Goal: Information Seeking & Learning: Learn about a topic

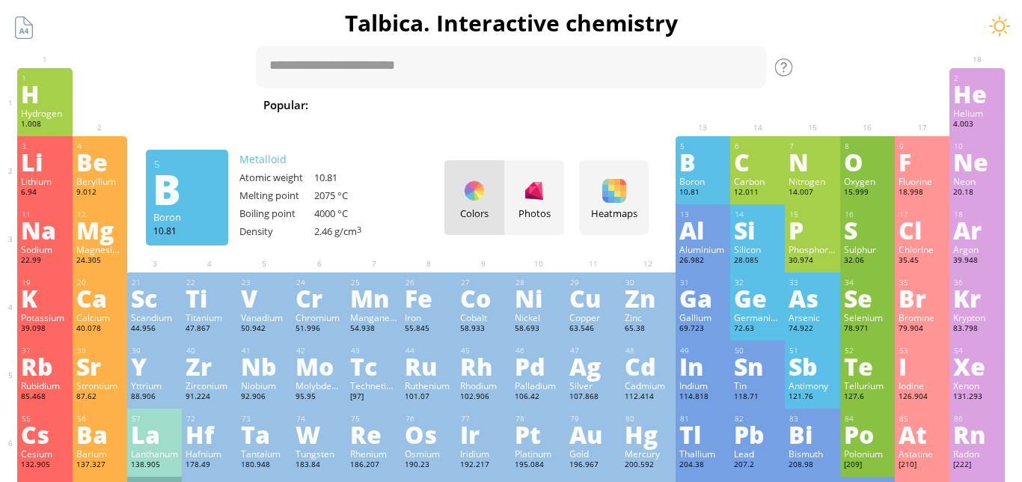
click at [701, 171] on div "B" at bounding box center [702, 162] width 47 height 24
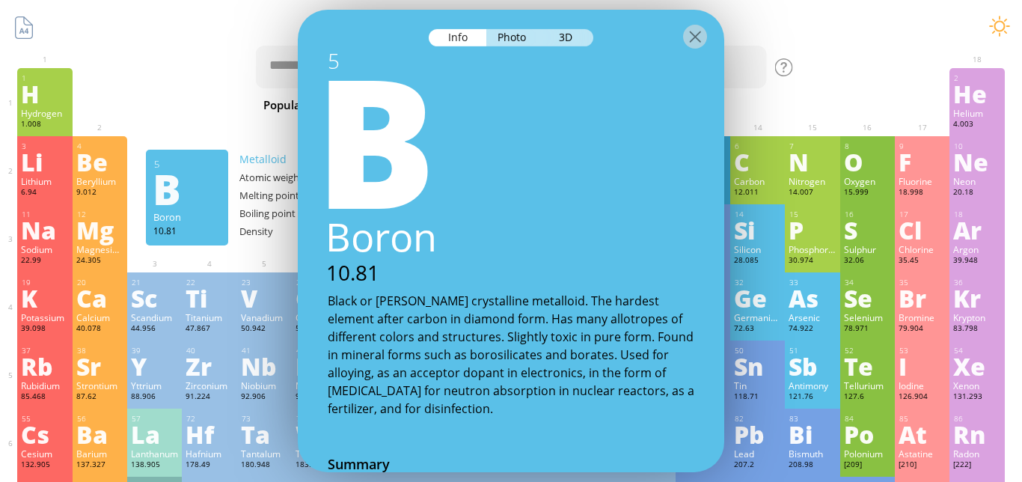
click at [677, 41] on div at bounding box center [511, 36] width 426 height 52
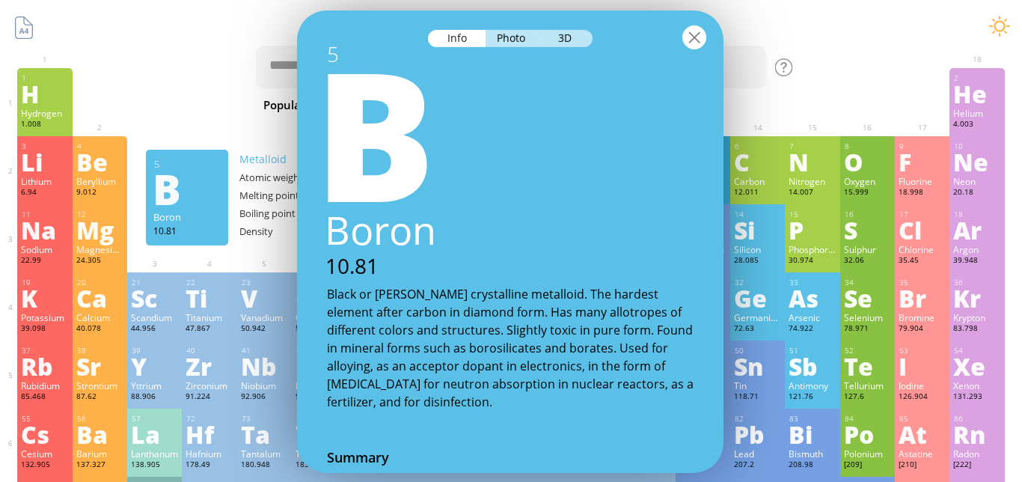
click at [699, 37] on div at bounding box center [694, 37] width 24 height 24
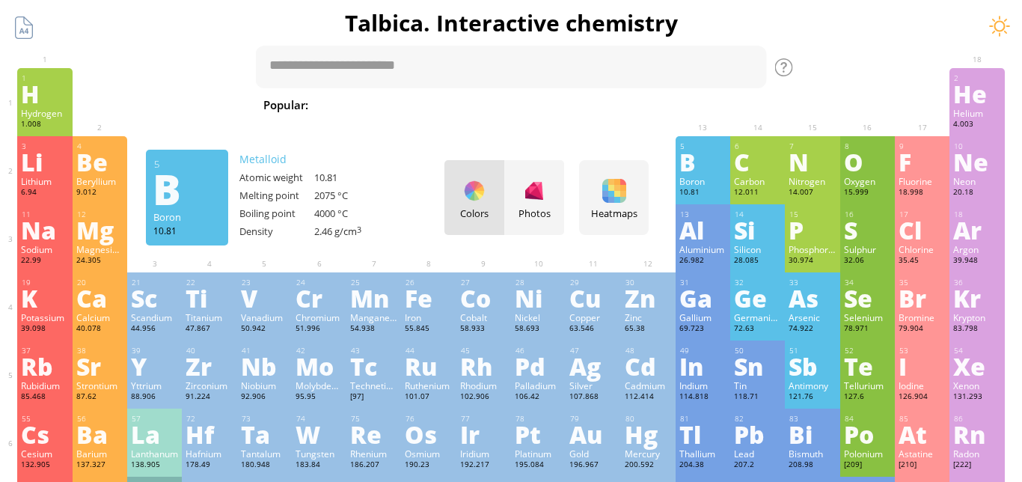
scroll to position [37, 0]
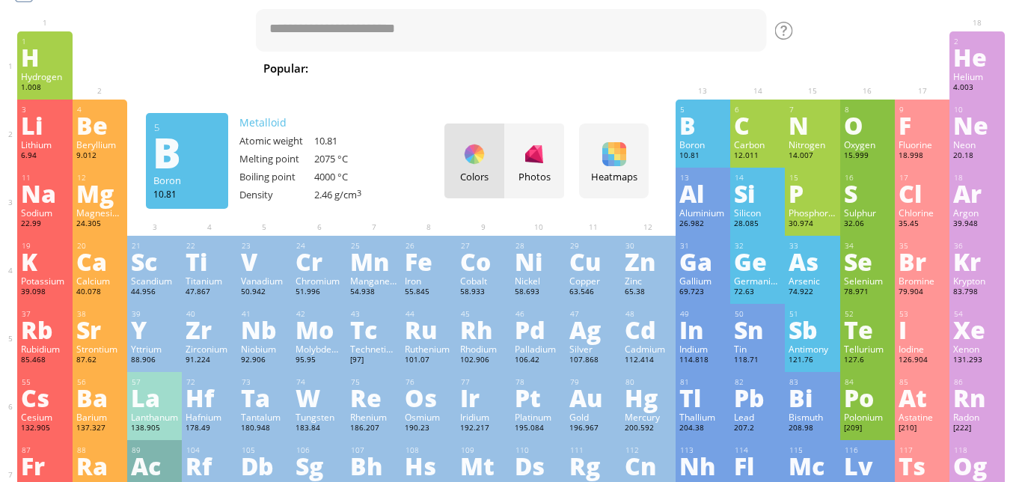
click at [700, 129] on div "B" at bounding box center [702, 125] width 47 height 24
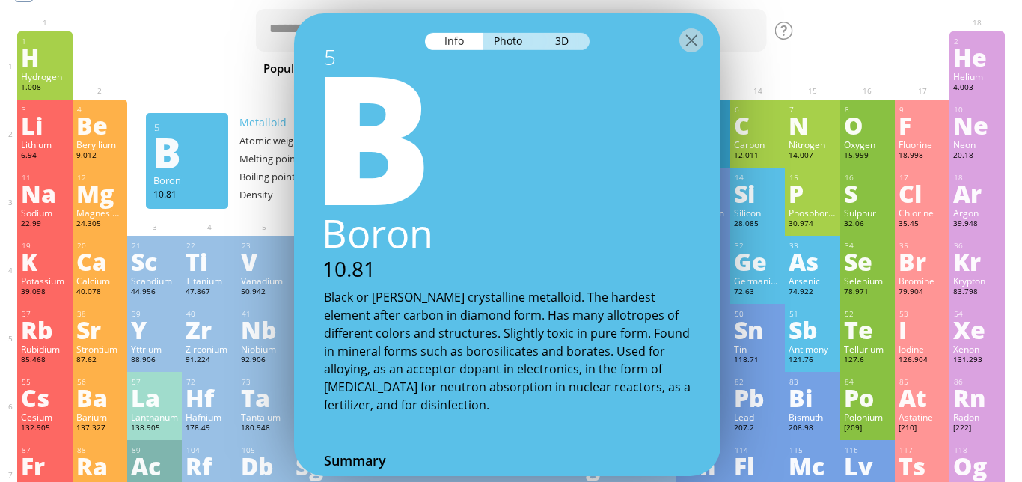
click at [588, 51] on div at bounding box center [507, 39] width 426 height 52
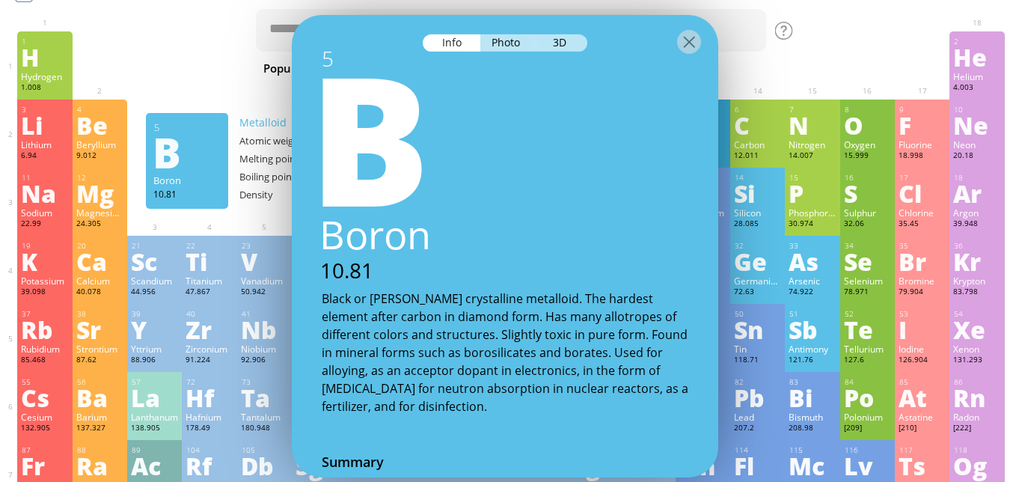
click at [580, 46] on div "3D" at bounding box center [560, 42] width 54 height 17
click at [575, 44] on div "Info Photo 3D" at bounding box center [505, 42] width 165 height 17
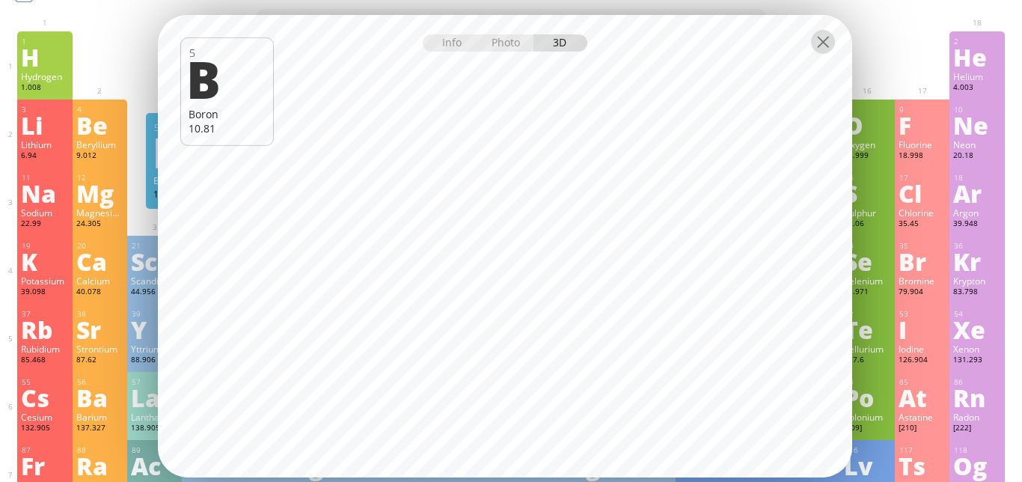
click at [824, 50] on div at bounding box center [823, 42] width 24 height 24
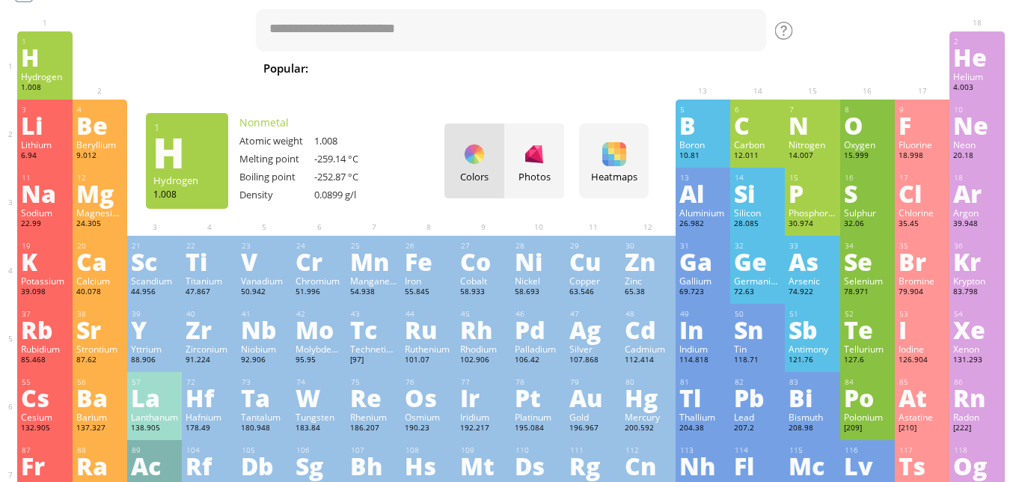
click at [38, 76] on div "Hydrogen" at bounding box center [44, 76] width 47 height 12
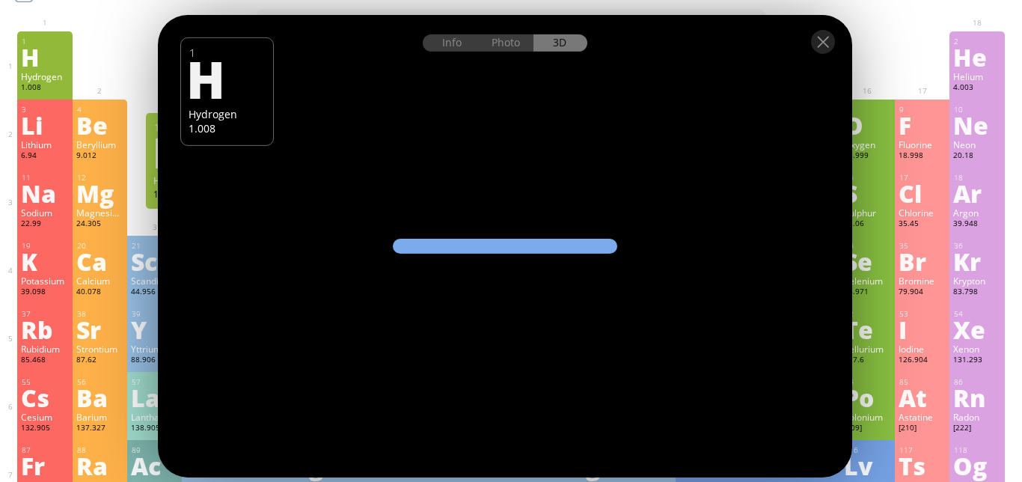
click at [572, 41] on div "Info Photo 3D" at bounding box center [505, 42] width 165 height 17
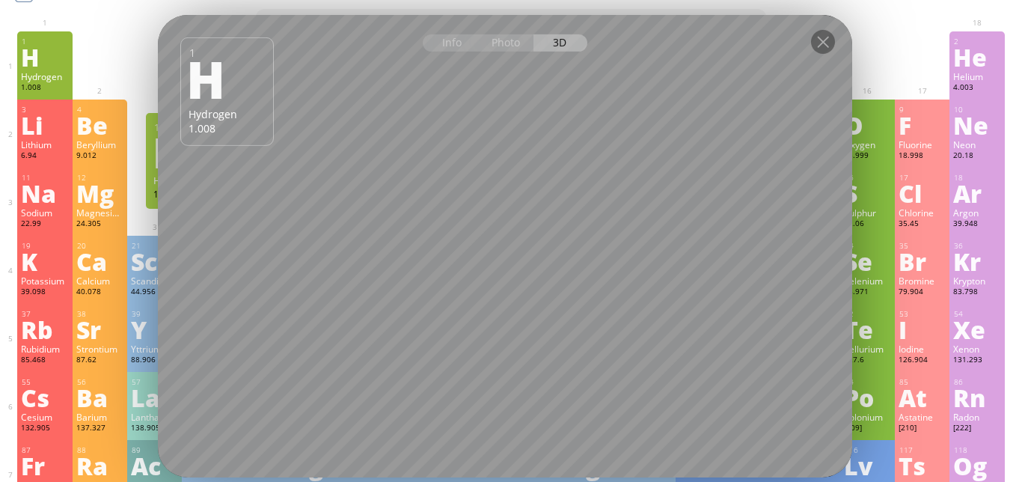
click at [572, 41] on div "Info Photo 3D" at bounding box center [505, 42] width 165 height 17
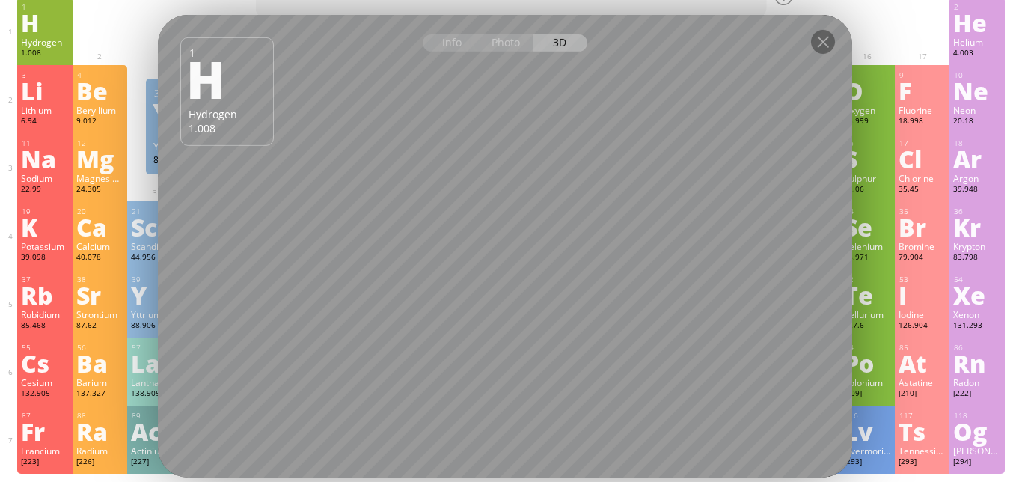
scroll to position [0, 0]
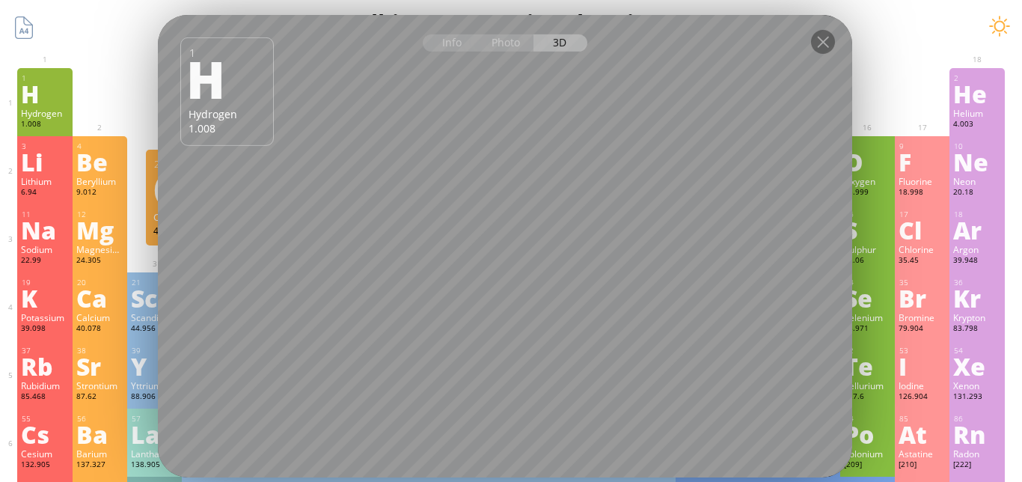
click at [92, 327] on div "40.078" at bounding box center [99, 329] width 47 height 12
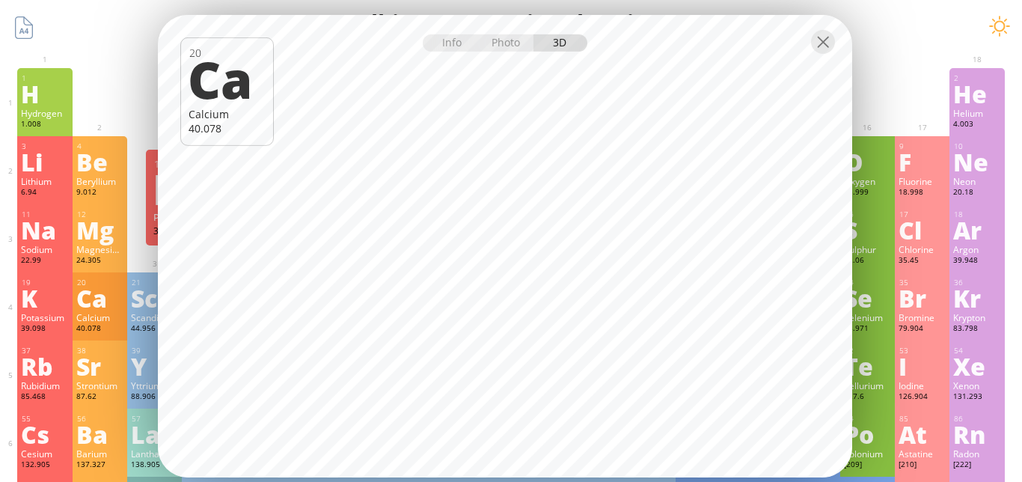
click at [17, 310] on div "19 K Potassium 39.098 −1, +1 −1, +1 63.38 °C 759 °C 0.856 g/cm 3 [Ar]4s 1 20 Ca…" at bounding box center [510, 306] width 987 height 68
click at [21, 310] on div "K" at bounding box center [44, 298] width 47 height 24
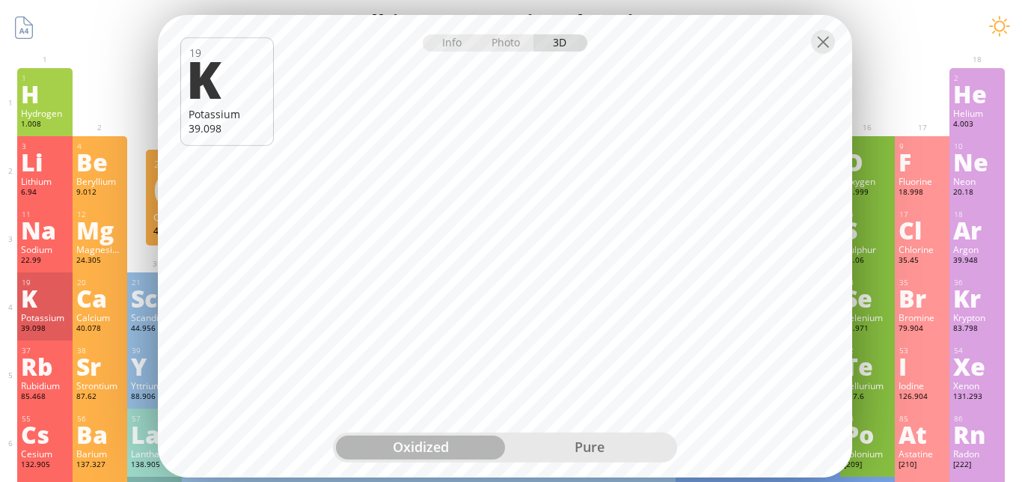
click at [566, 439] on div "pure" at bounding box center [589, 447] width 169 height 24
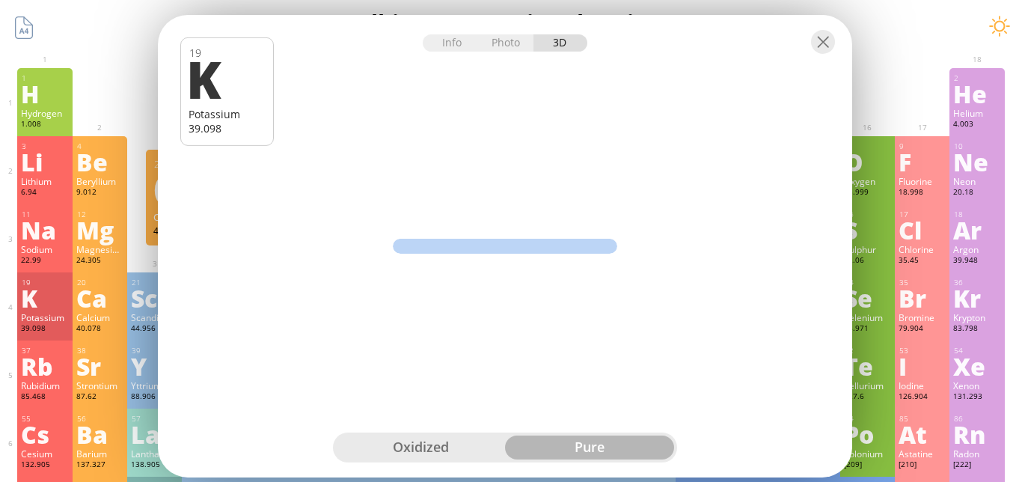
click at [562, 441] on div "pure" at bounding box center [589, 447] width 169 height 24
click at [394, 447] on div "oxidized" at bounding box center [420, 447] width 169 height 24
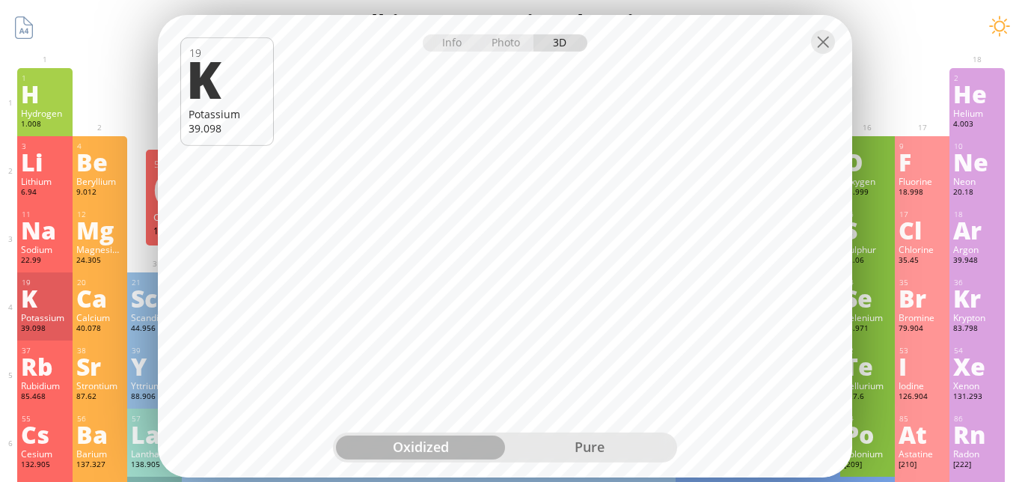
click at [22, 453] on div "Cesium" at bounding box center [44, 453] width 47 height 12
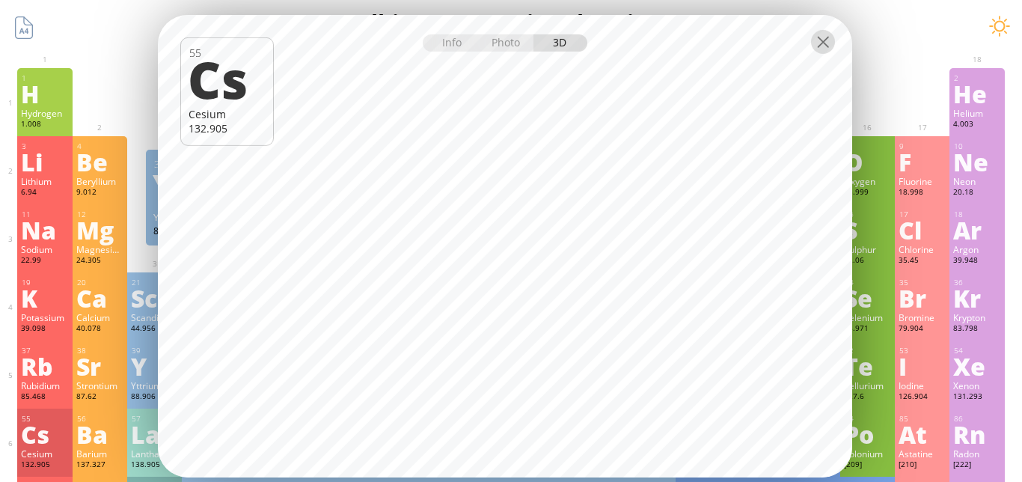
click at [824, 39] on div at bounding box center [823, 42] width 24 height 24
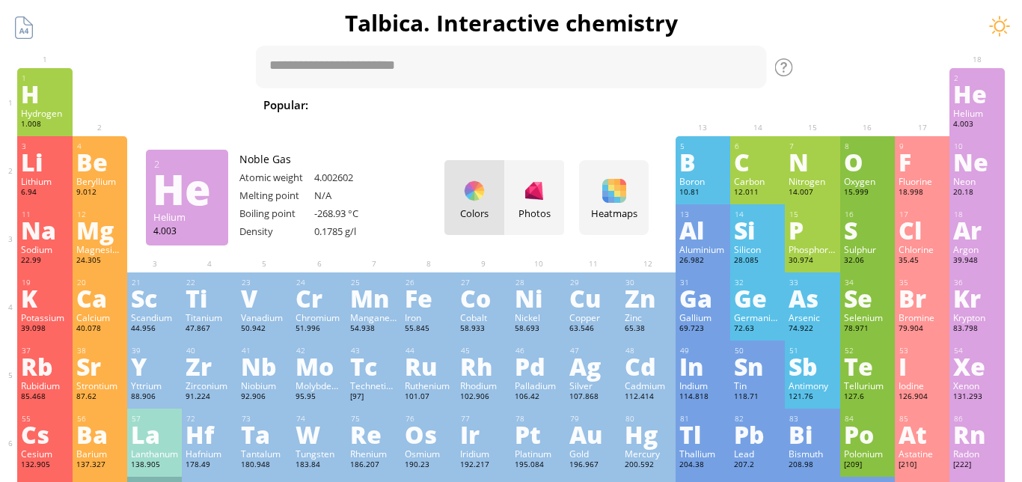
click at [969, 82] on div "He" at bounding box center [976, 94] width 47 height 24
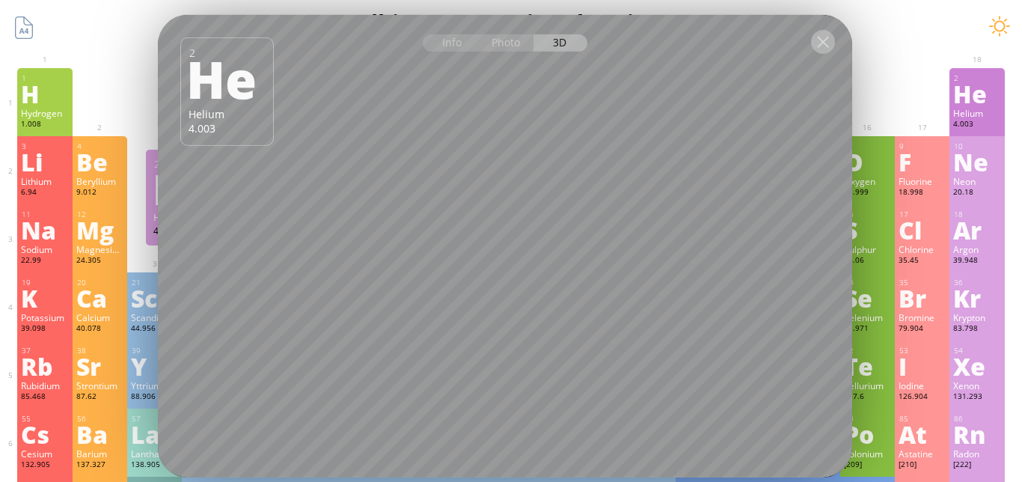
drag, startPoint x: 823, startPoint y: 42, endPoint x: 57, endPoint y: 108, distance: 768.9
click at [822, 42] on div at bounding box center [823, 42] width 24 height 24
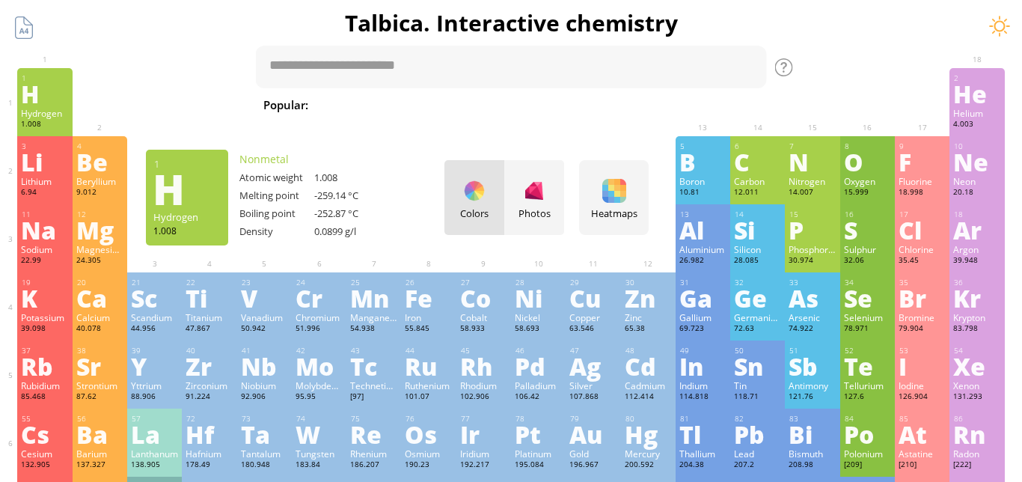
click at [35, 105] on div "H" at bounding box center [44, 94] width 47 height 24
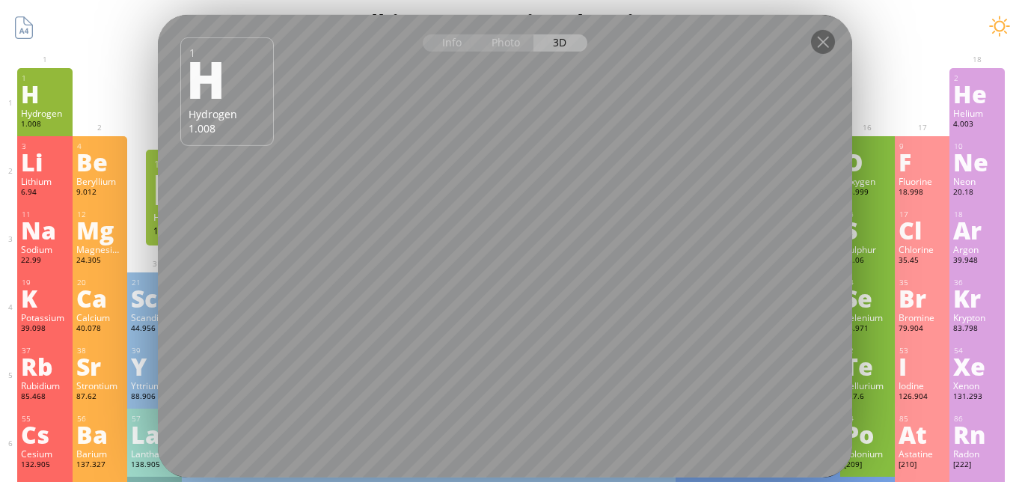
drag, startPoint x: 824, startPoint y: 43, endPoint x: 959, endPoint y: 94, distance: 144.4
click at [821, 43] on div at bounding box center [823, 42] width 24 height 24
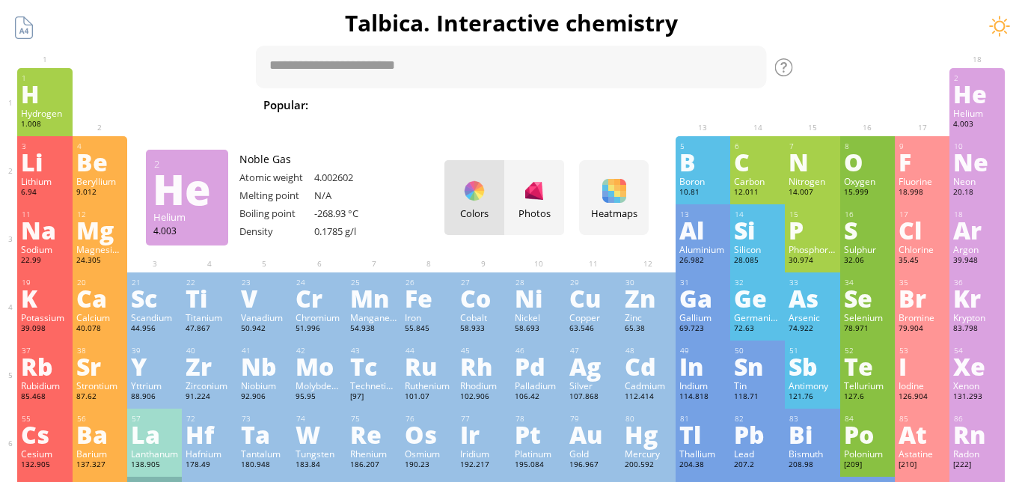
click at [976, 89] on div "He" at bounding box center [976, 94] width 47 height 24
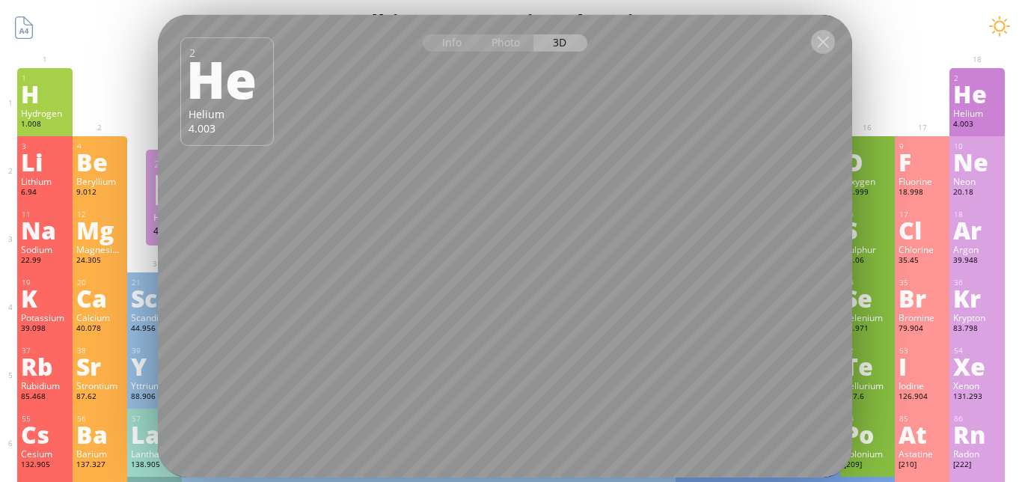
click at [816, 41] on div at bounding box center [823, 42] width 24 height 24
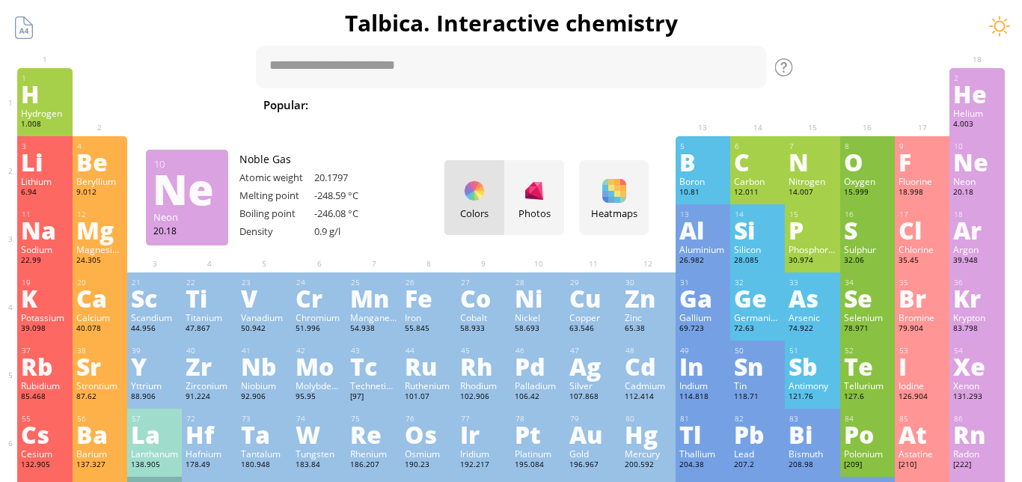
click at [981, 174] on div "Ne" at bounding box center [976, 162] width 47 height 24
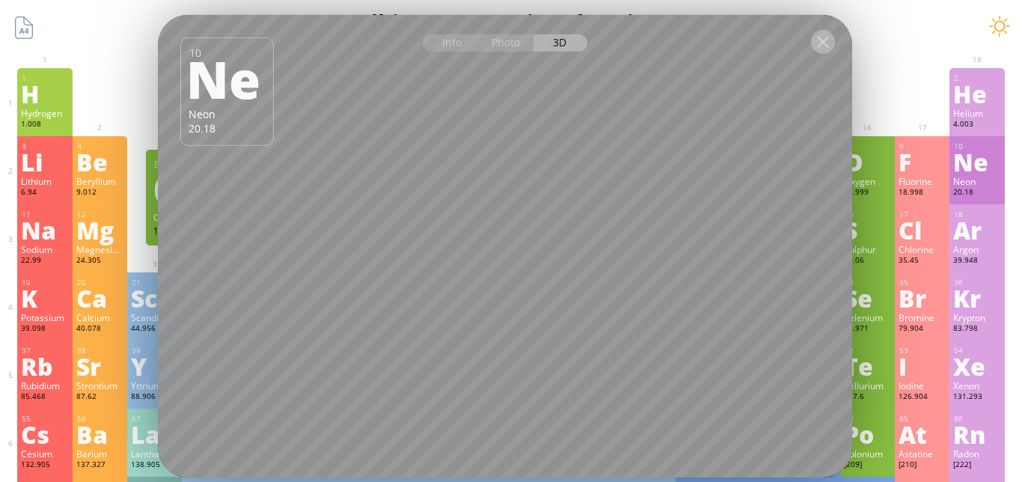
click at [824, 38] on div at bounding box center [823, 42] width 24 height 24
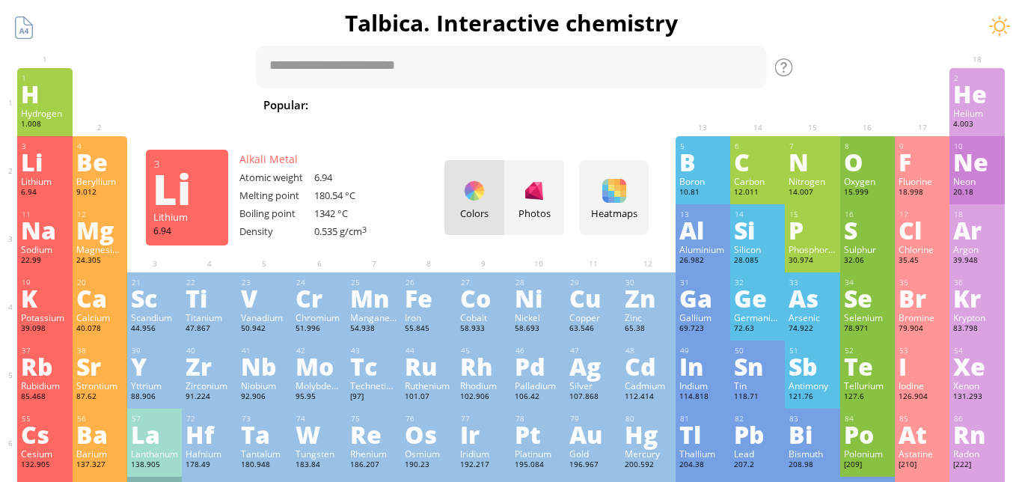
click at [46, 164] on div "Li" at bounding box center [44, 162] width 47 height 24
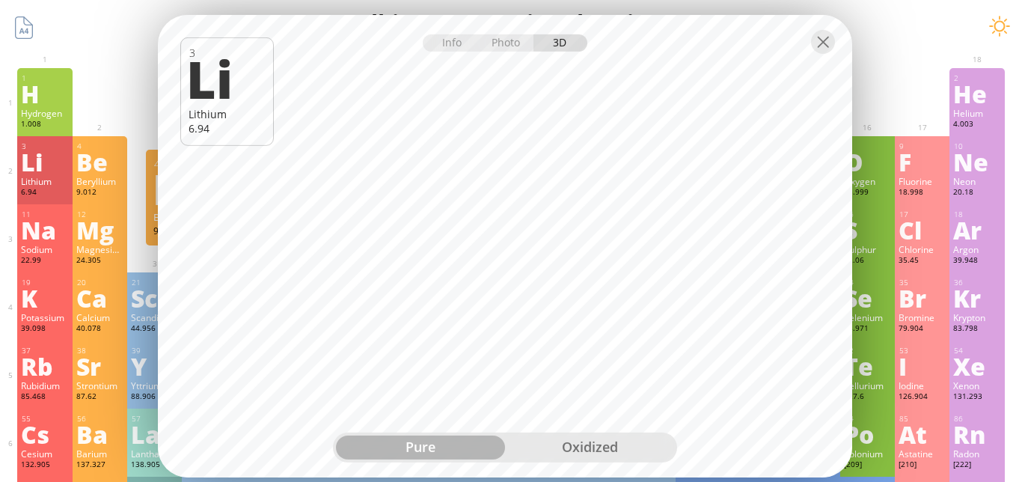
drag, startPoint x: 825, startPoint y: 41, endPoint x: 811, endPoint y: 58, distance: 21.7
click at [824, 42] on div at bounding box center [823, 42] width 24 height 24
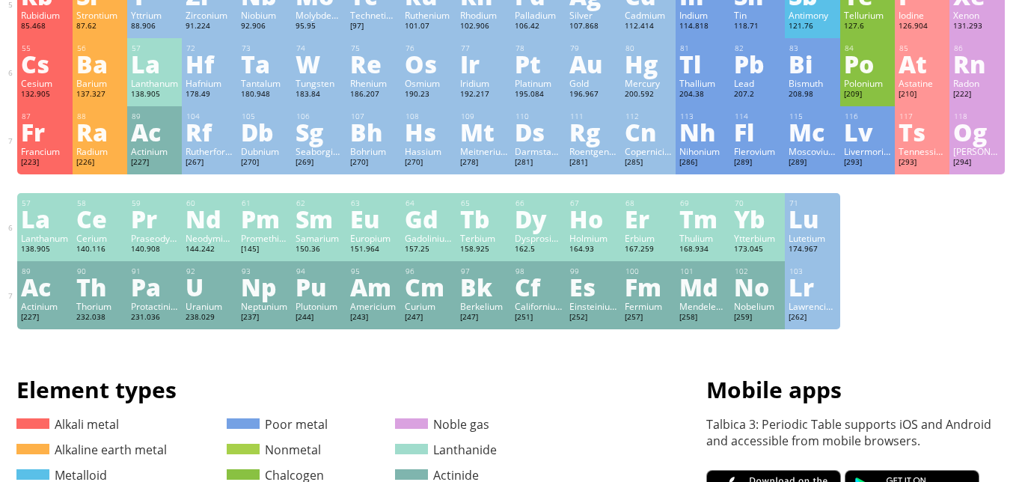
scroll to position [367, 0]
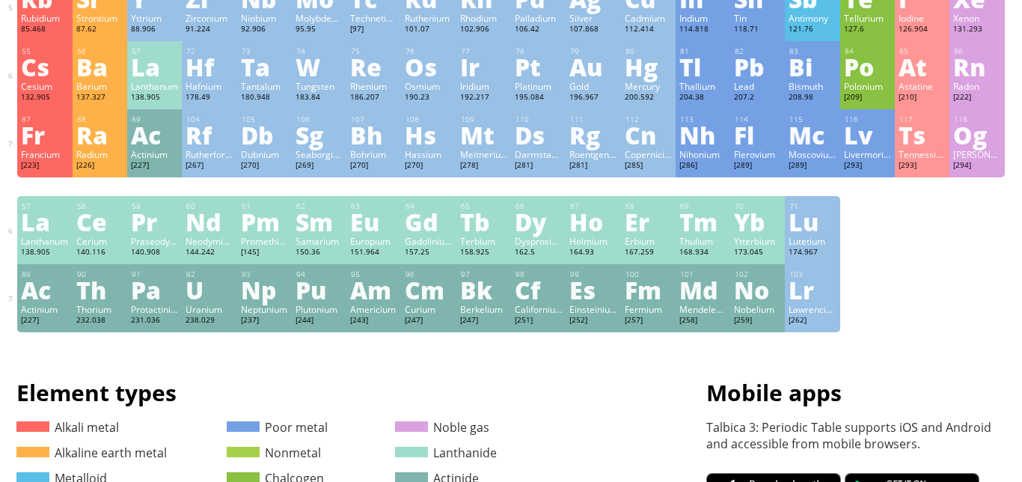
click at [87, 74] on div "Ba" at bounding box center [99, 67] width 47 height 24
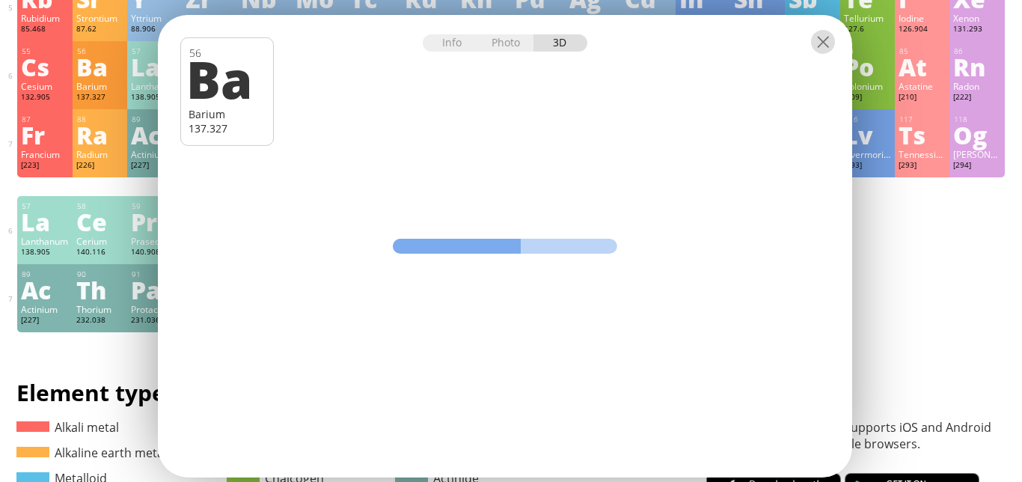
click at [825, 47] on div at bounding box center [823, 42] width 24 height 24
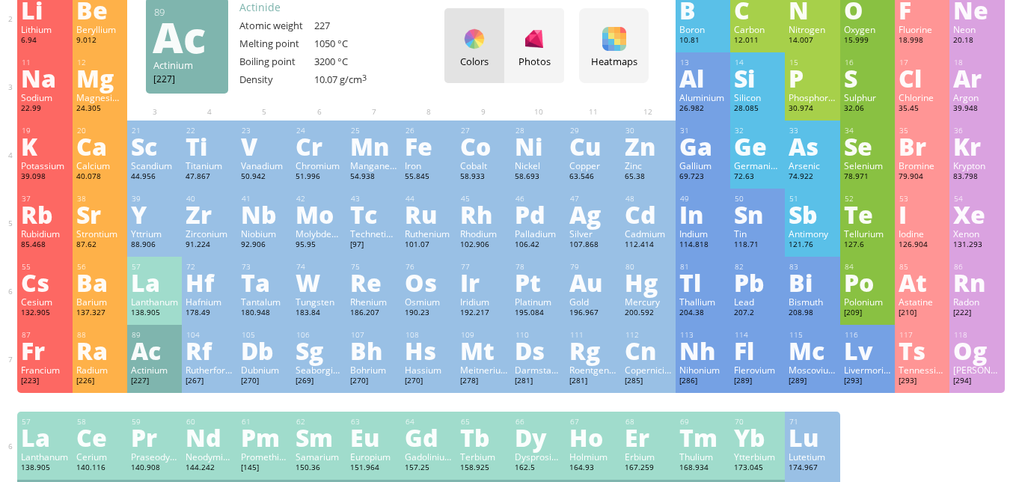
scroll to position [150, 0]
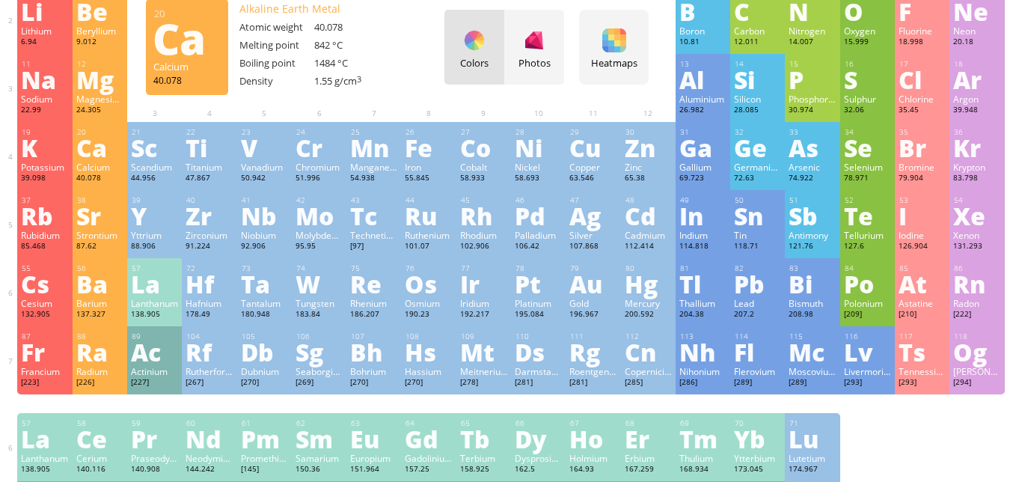
click at [110, 175] on div "40.078" at bounding box center [99, 179] width 47 height 12
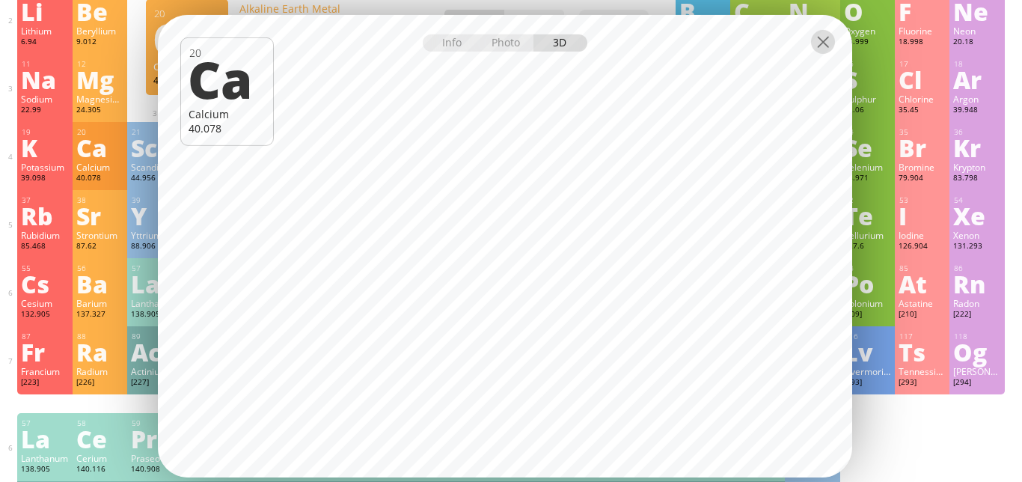
click at [814, 38] on div at bounding box center [823, 42] width 24 height 24
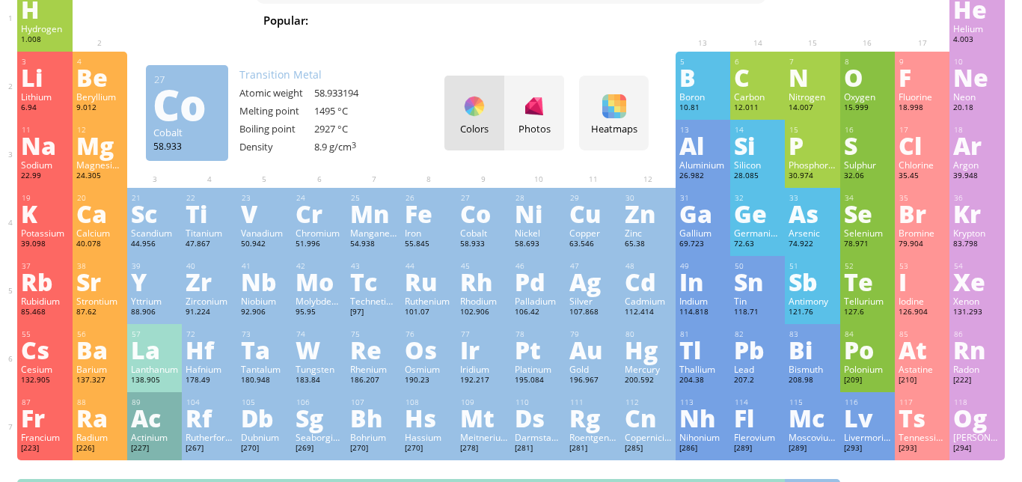
scroll to position [0, 0]
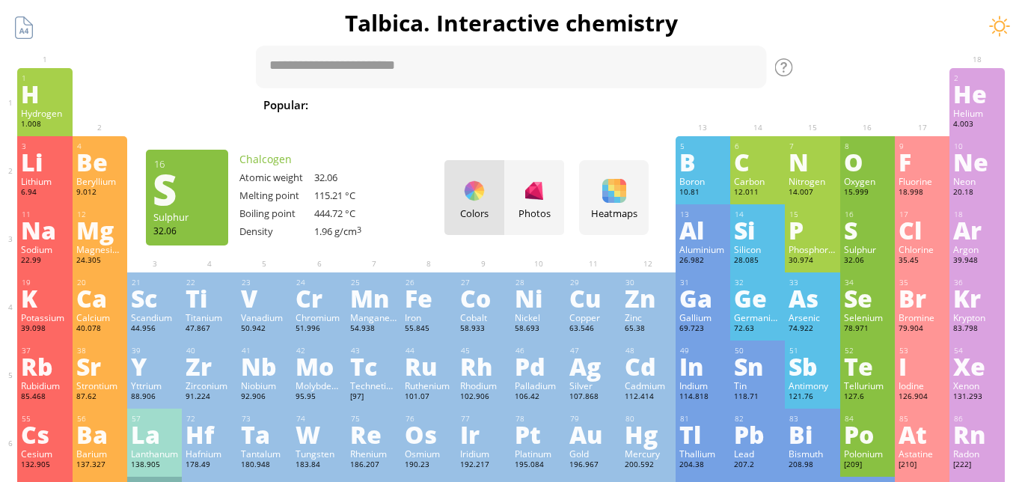
click at [862, 219] on div "S" at bounding box center [867, 230] width 47 height 24
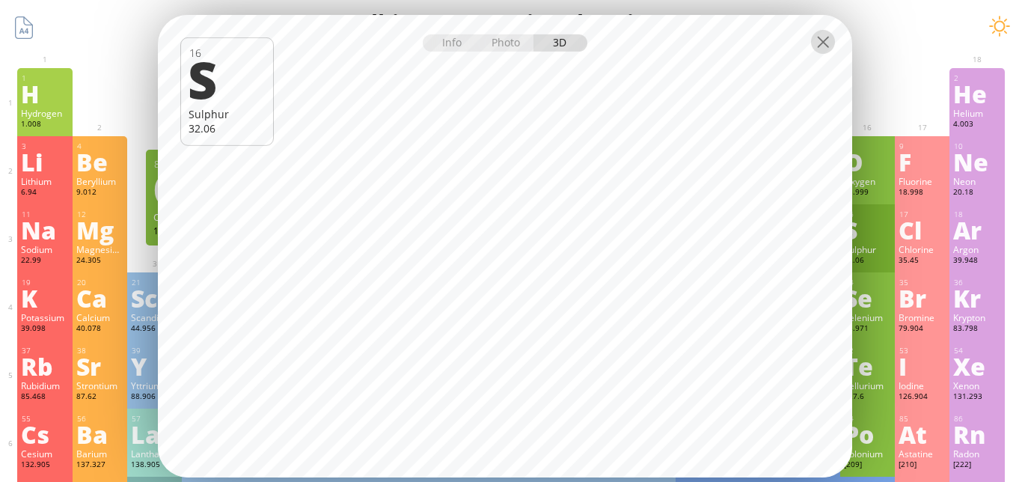
click at [827, 49] on div at bounding box center [823, 42] width 24 height 24
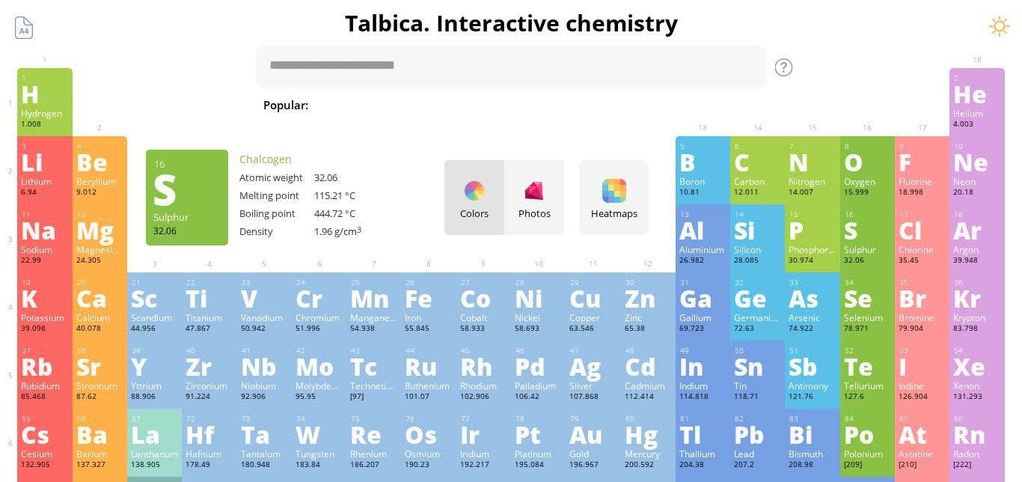
click at [871, 236] on div "S" at bounding box center [867, 230] width 47 height 24
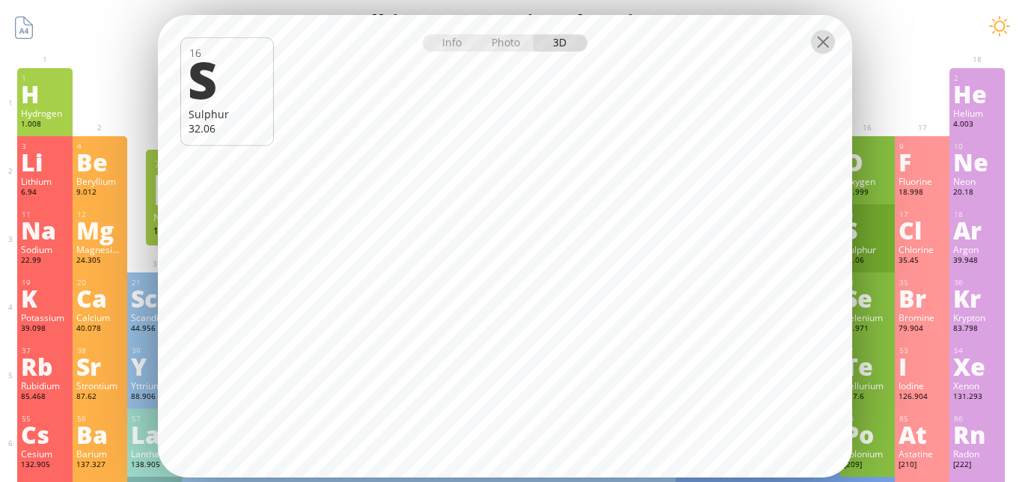
click at [812, 41] on div at bounding box center [823, 42] width 24 height 24
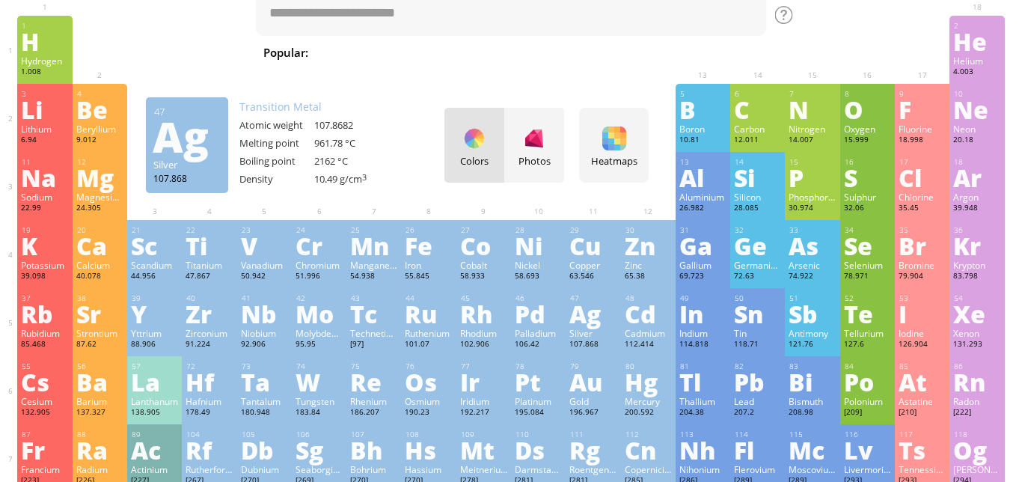
scroll to position [61, 0]
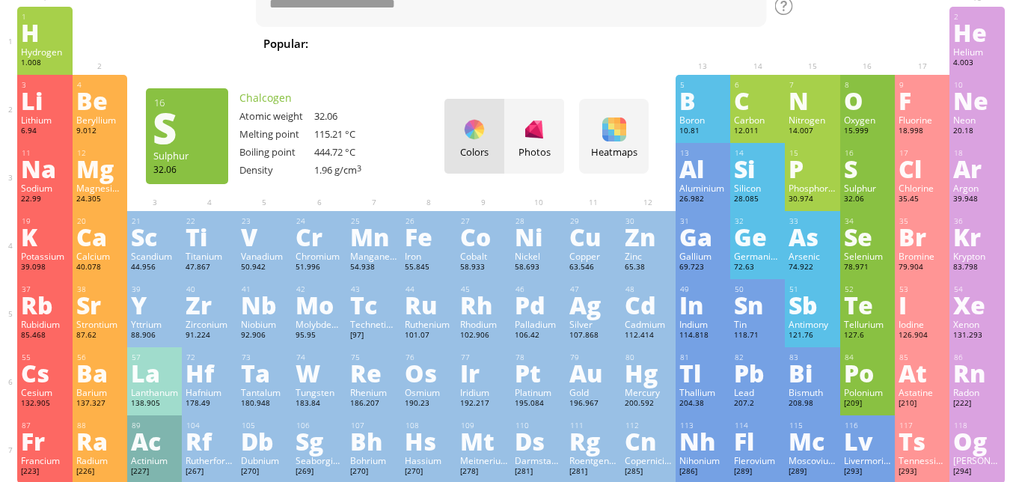
click at [846, 186] on div "Sulphur" at bounding box center [867, 188] width 47 height 12
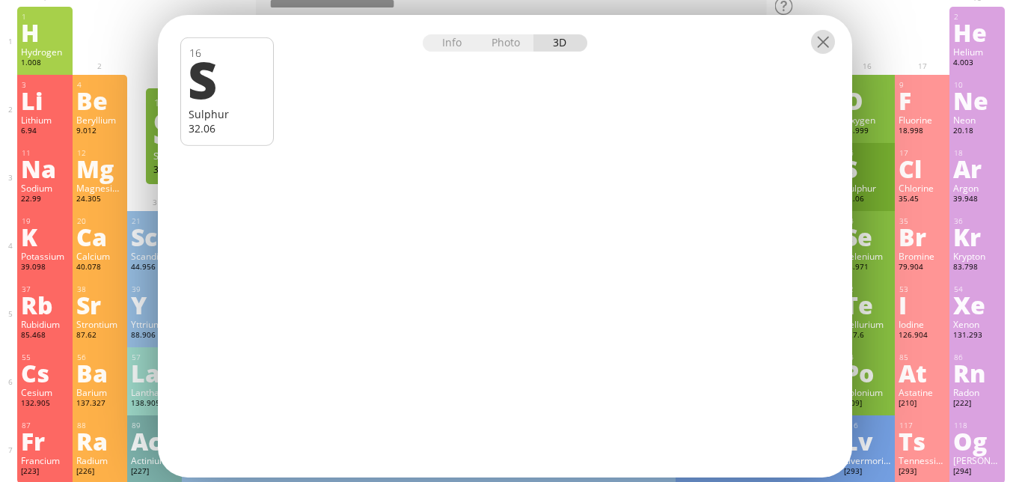
click at [825, 40] on div at bounding box center [823, 42] width 24 height 24
